Goal: Navigation & Orientation: Find specific page/section

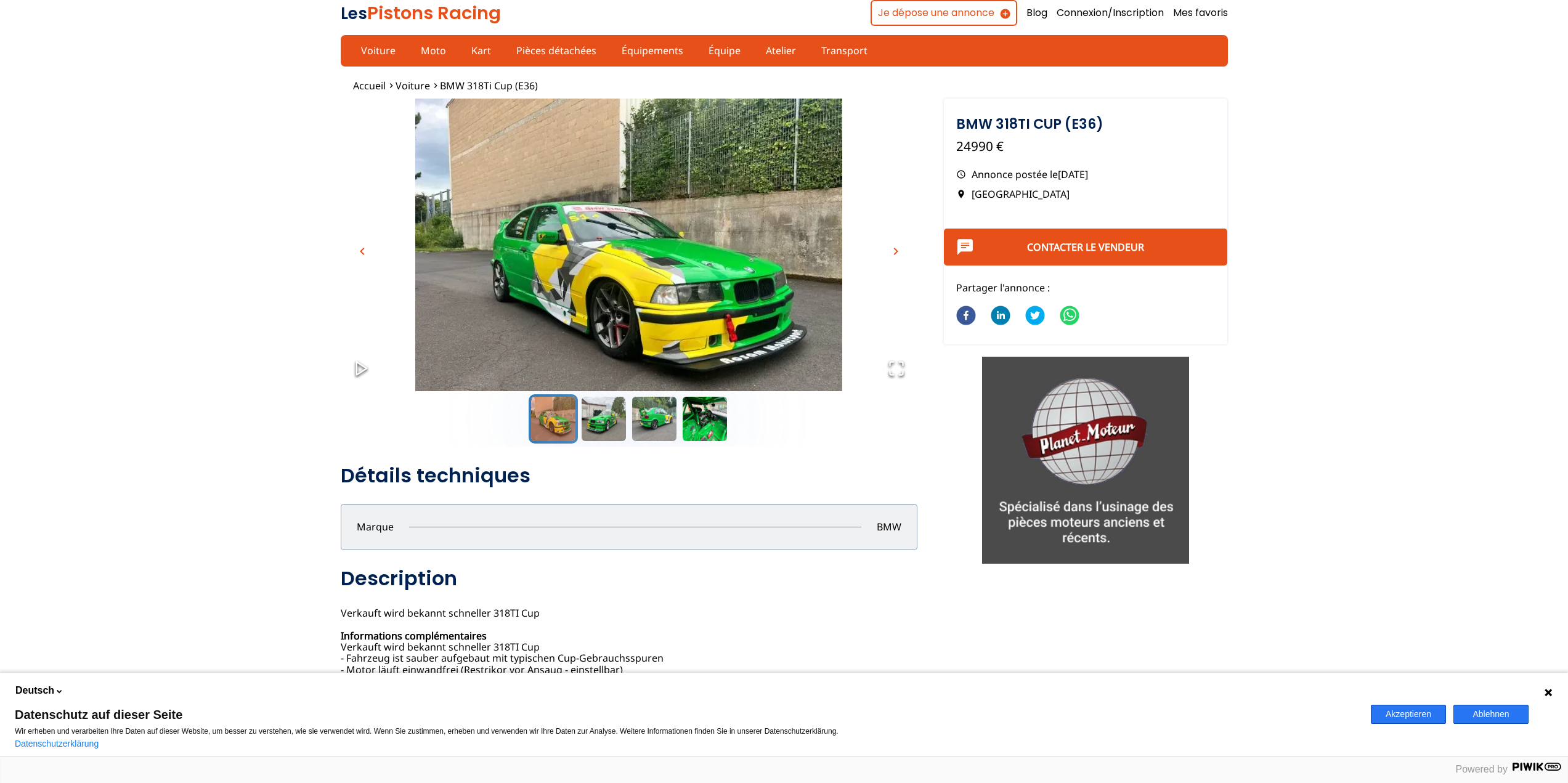
click at [895, 253] on span "chevron_right" at bounding box center [896, 251] width 15 height 15
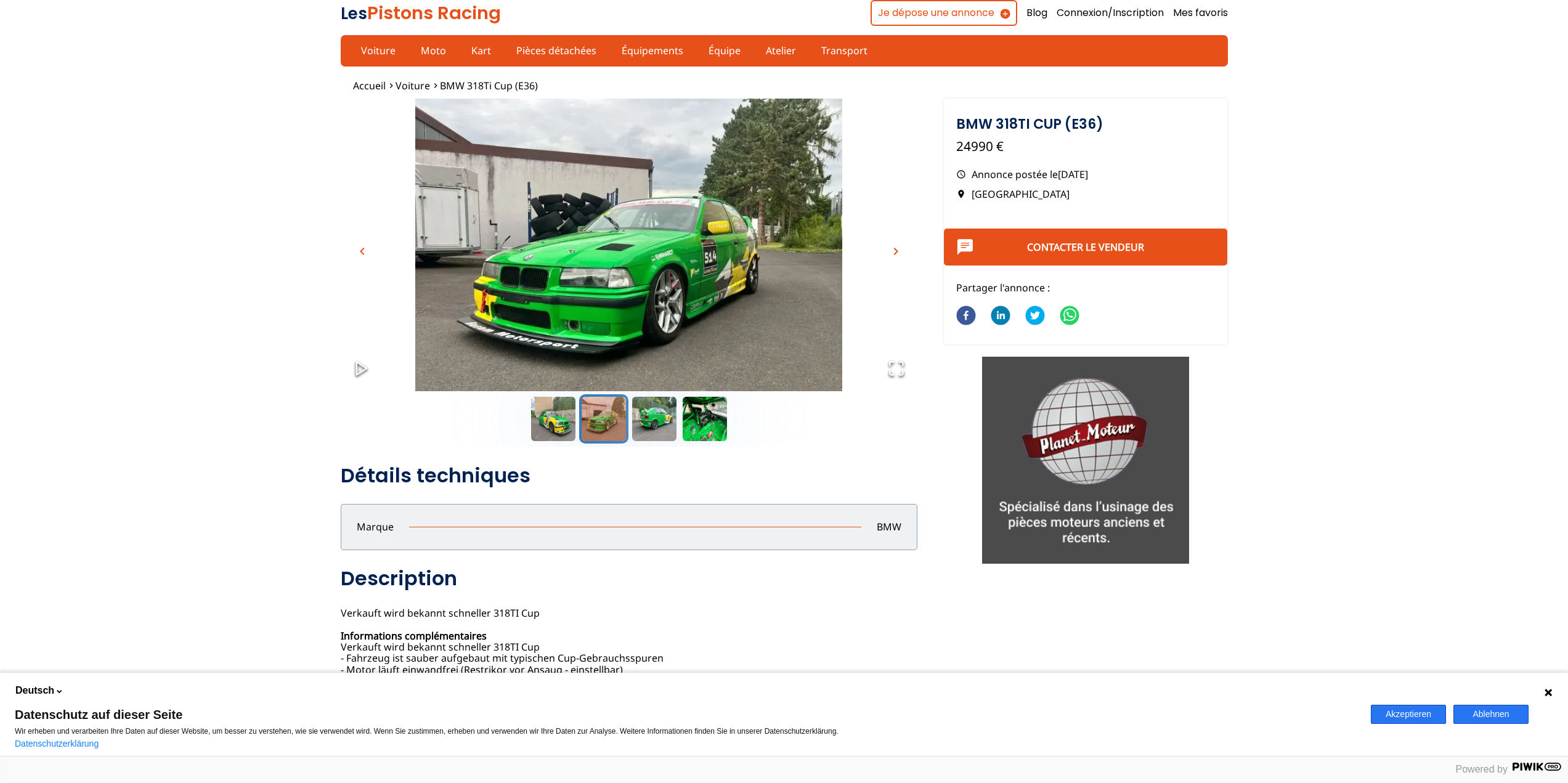
click at [895, 251] on span "chevron_right" at bounding box center [896, 251] width 15 height 15
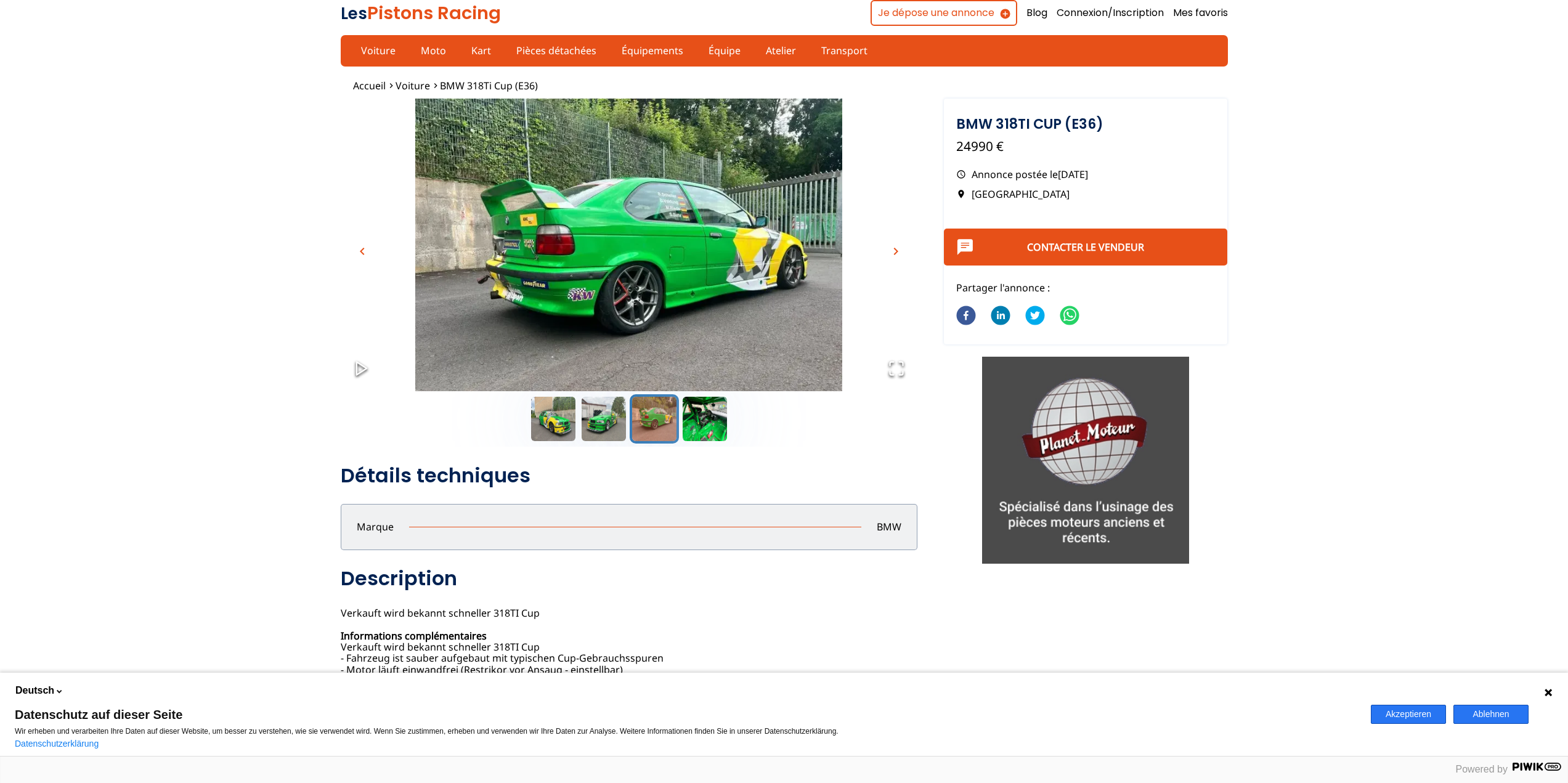
click at [889, 252] on span "chevron_right" at bounding box center [896, 251] width 15 height 15
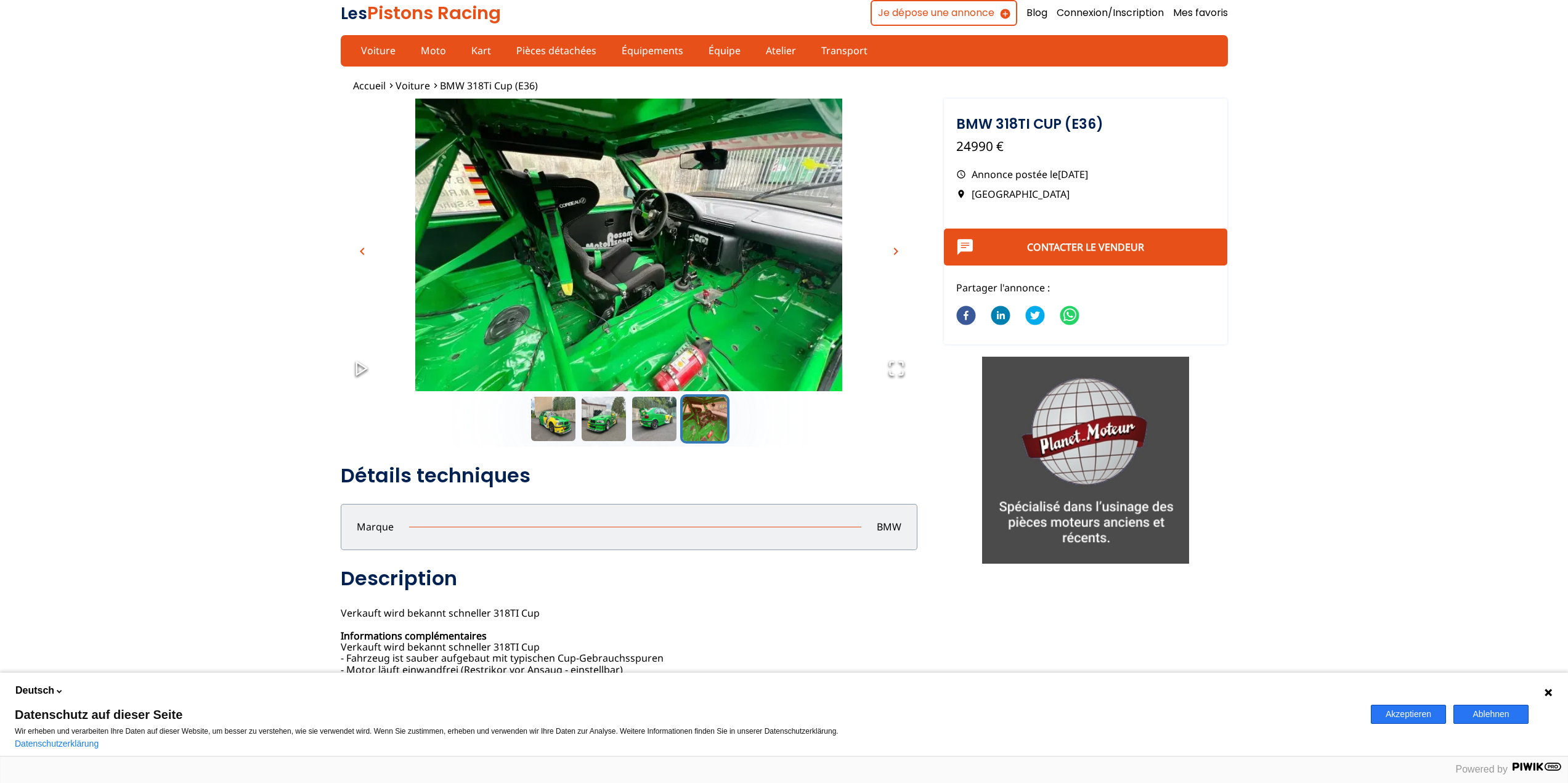
click at [893, 253] on span "chevron_right" at bounding box center [896, 251] width 15 height 15
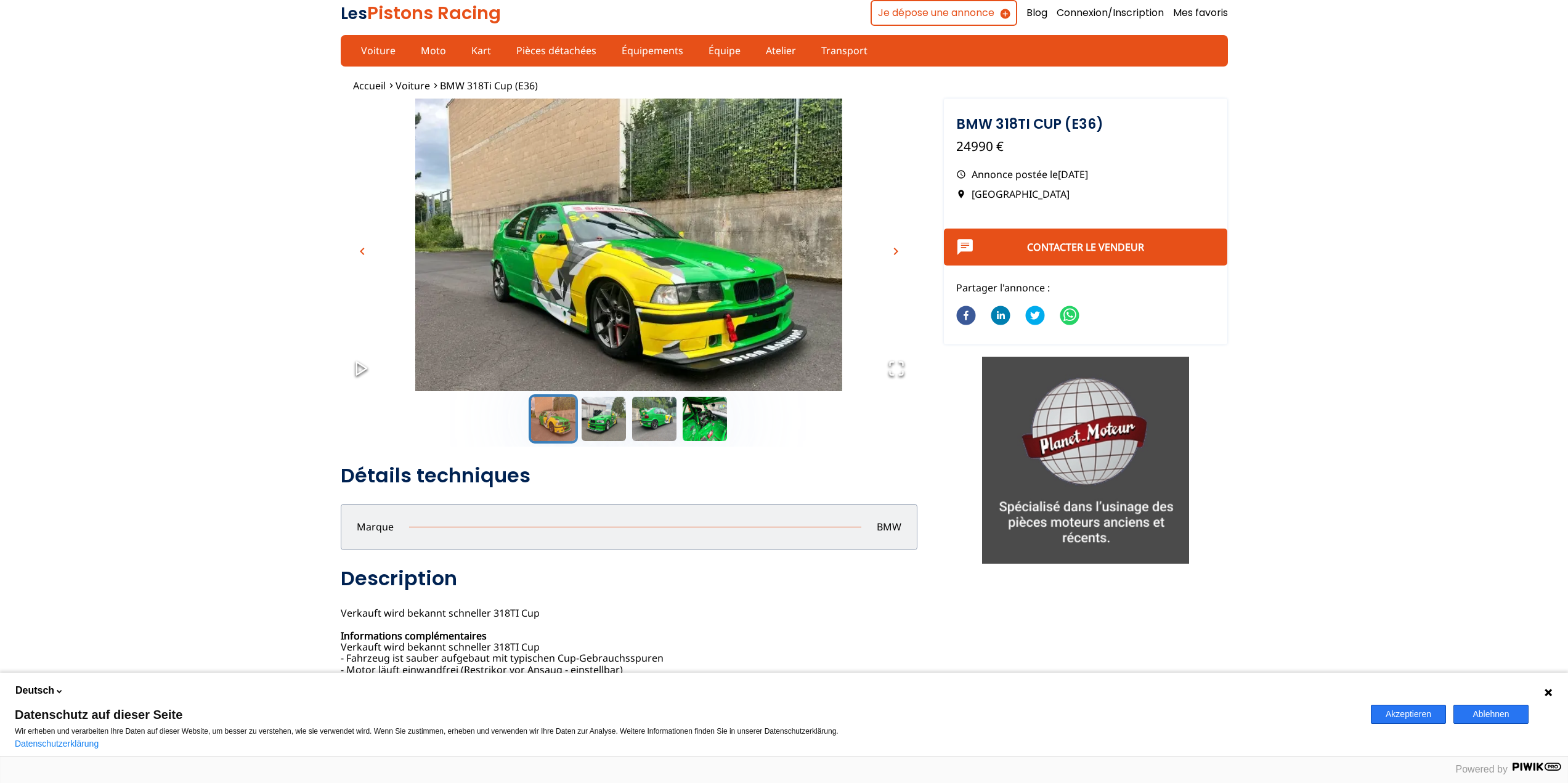
click at [359, 254] on span "chevron_left" at bounding box center [362, 251] width 15 height 15
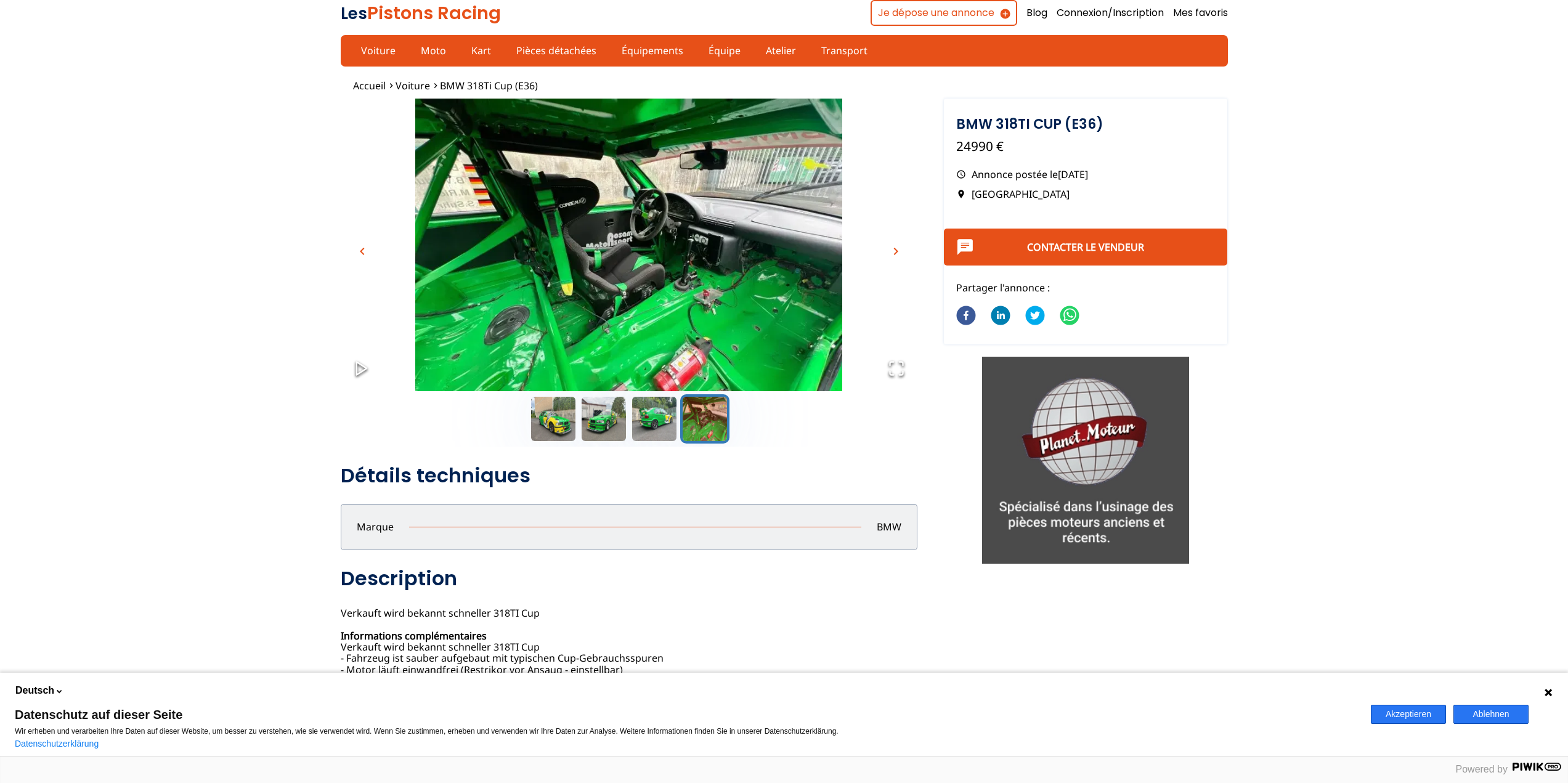
click at [898, 254] on span "chevron_right" at bounding box center [896, 251] width 15 height 15
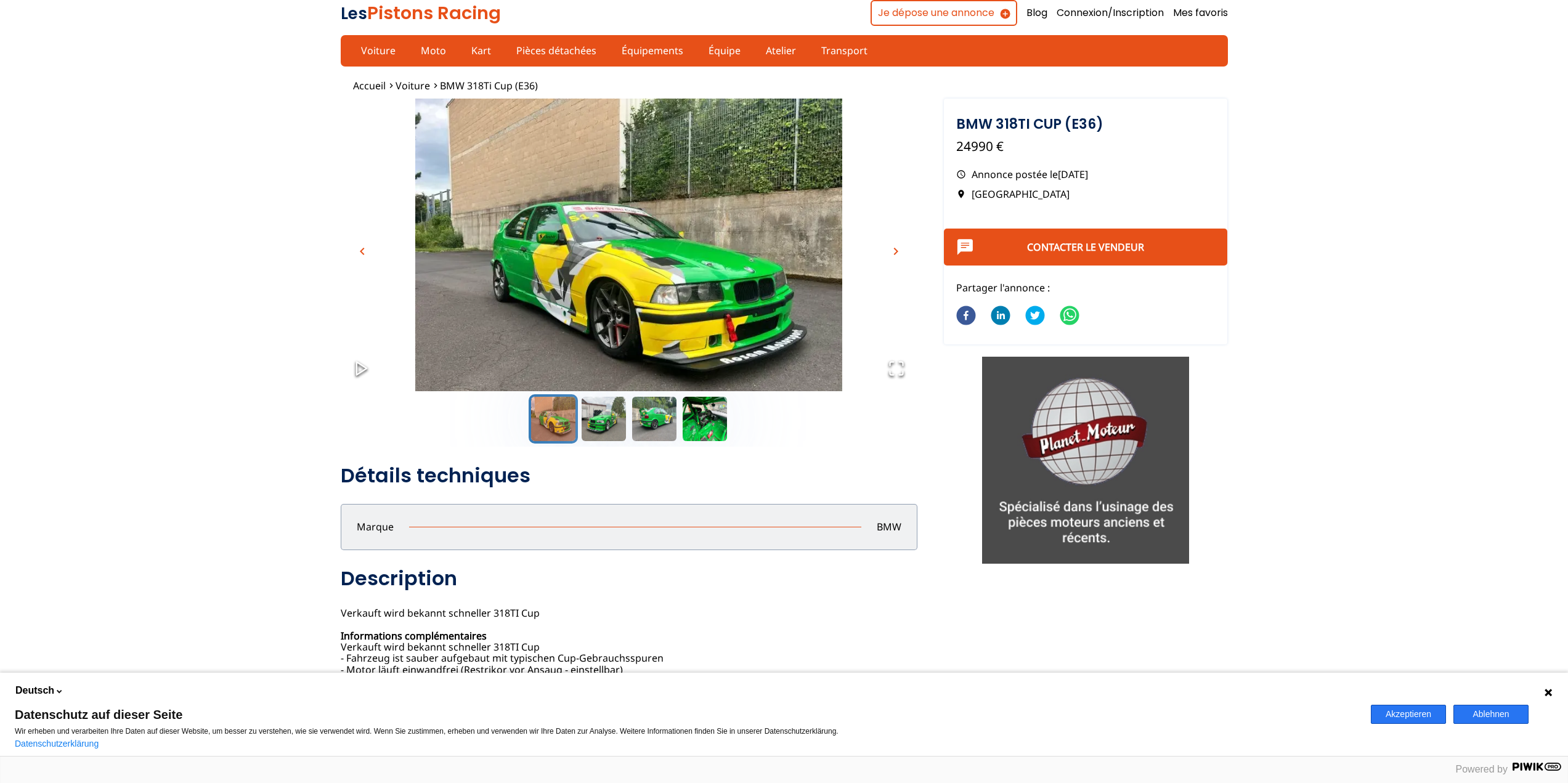
click at [898, 253] on span "chevron_right" at bounding box center [896, 251] width 15 height 15
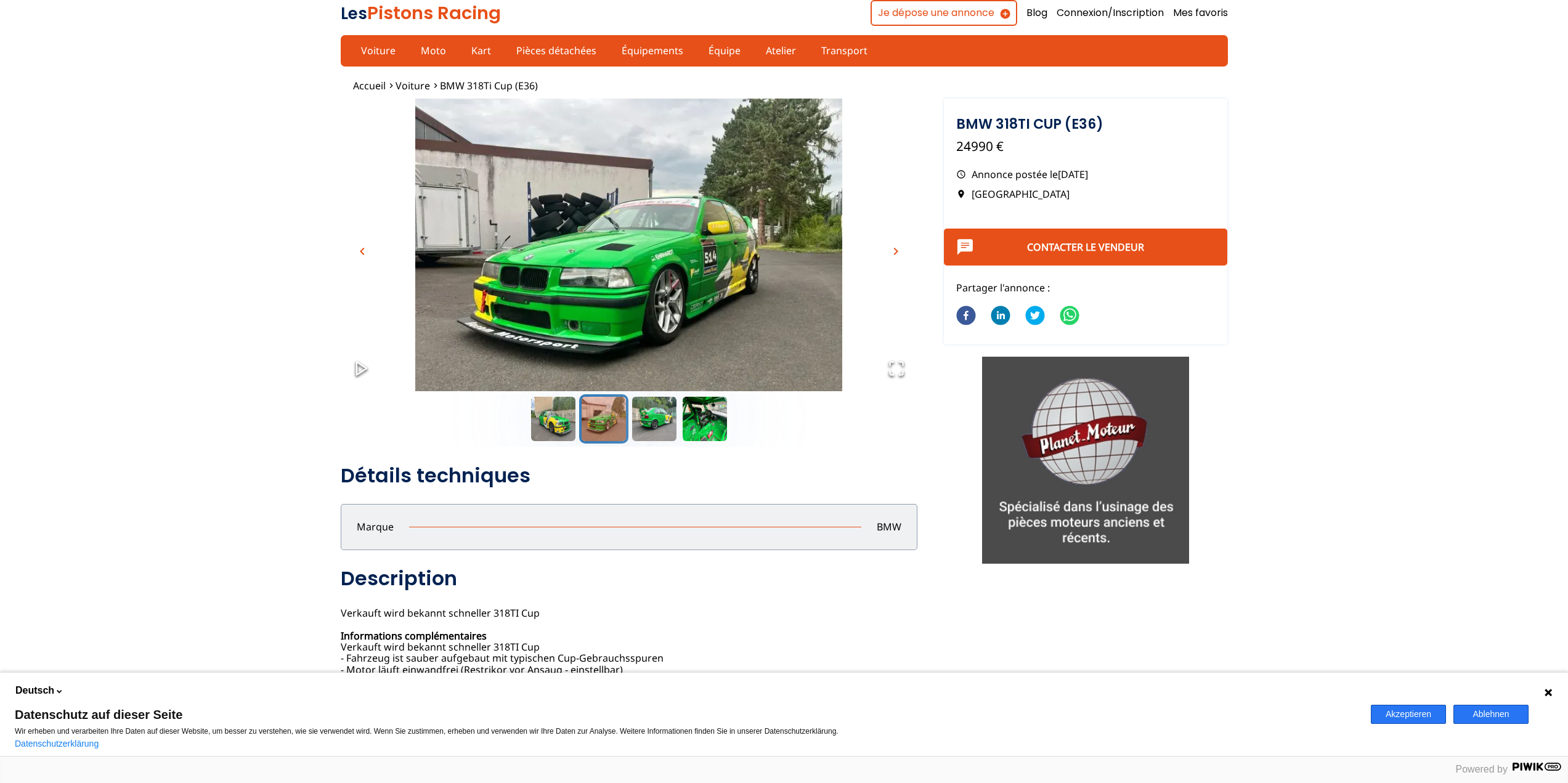
click at [898, 253] on span "chevron_right" at bounding box center [896, 251] width 15 height 15
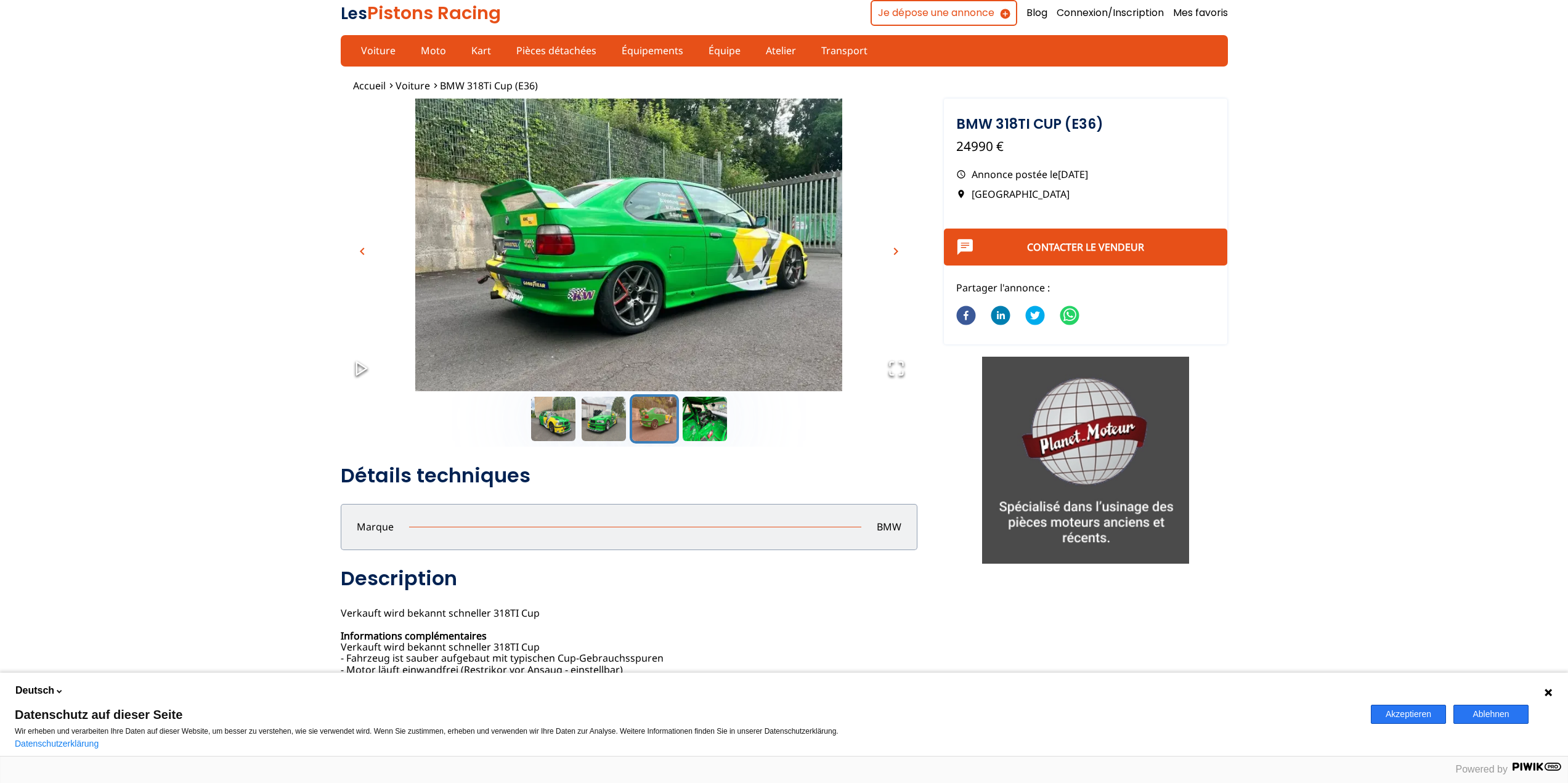
click at [898, 253] on span "chevron_right" at bounding box center [896, 251] width 15 height 15
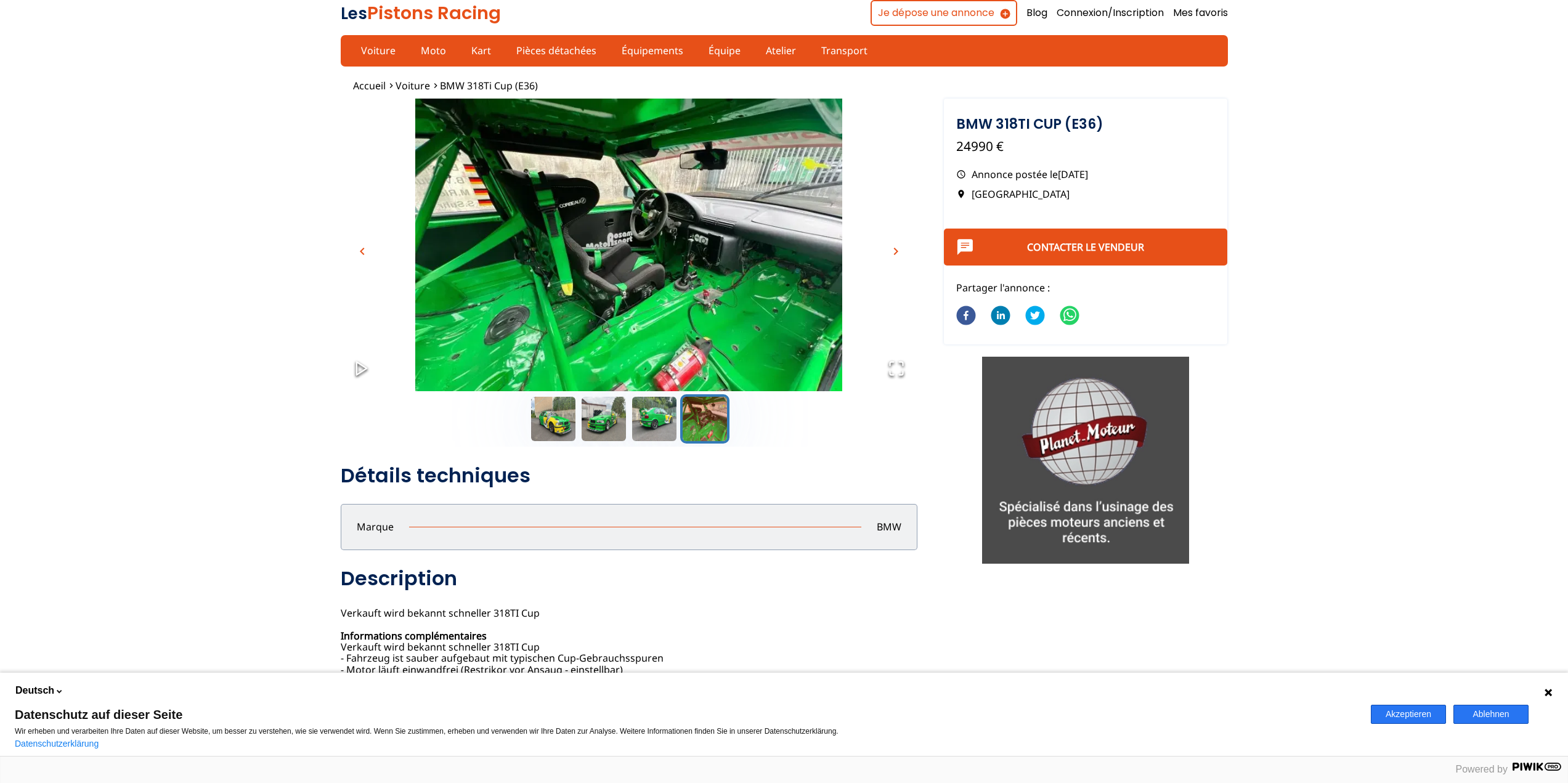
click at [898, 253] on span "chevron_right" at bounding box center [896, 251] width 15 height 15
